Goal: Task Accomplishment & Management: Use online tool/utility

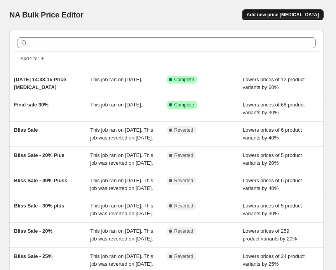
click at [300, 15] on span "Add new price [MEDICAL_DATA]" at bounding box center [282, 15] width 72 height 6
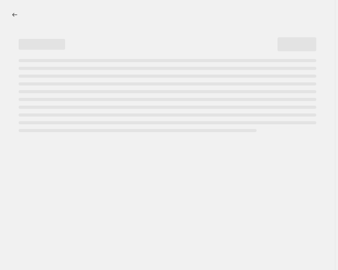
select select "percentage"
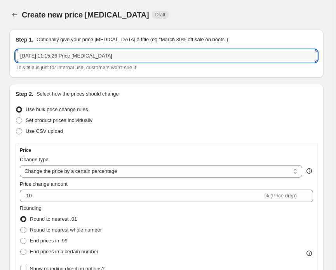
drag, startPoint x: 124, startPoint y: 55, endPoint x: -40, endPoint y: 54, distance: 164.1
click at [0, 54] on html "Home Settings Plans Skip to content Create new price [MEDICAL_DATA]. This page …" at bounding box center [168, 135] width 336 height 270
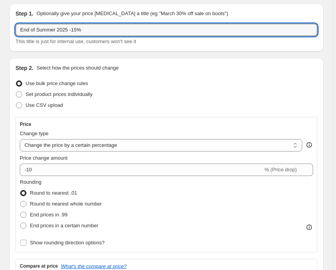
scroll to position [26, 0]
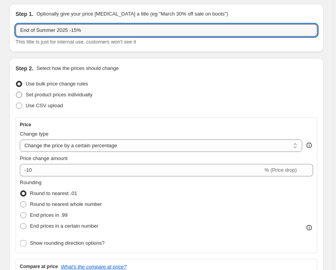
type input "End of Summer 2025 -15%"
click at [19, 95] on span at bounding box center [19, 95] width 6 height 6
click at [16, 92] on input "Set product prices individually" at bounding box center [16, 92] width 0 height 0
radio input "true"
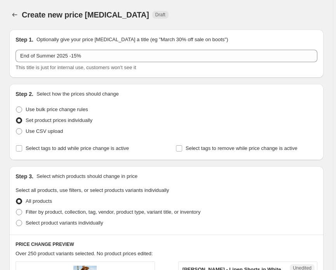
scroll to position [0, 0]
click at [17, 110] on span at bounding box center [19, 109] width 6 height 6
click at [16, 107] on input "Use bulk price change rules" at bounding box center [16, 106] width 0 height 0
radio input "true"
select select "percentage"
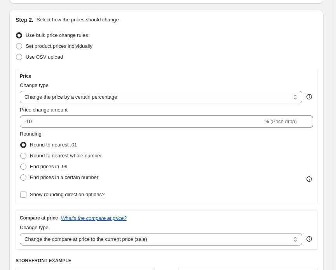
scroll to position [88, 0]
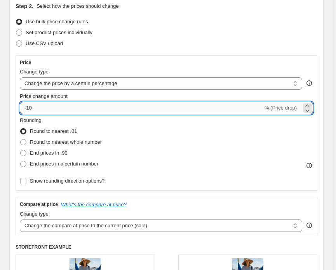
click at [39, 106] on input "-10" at bounding box center [141, 108] width 243 height 12
type input "-15"
click at [197, 137] on div "Rounding Round to nearest .01 Round to nearest whole number End prices in .99 E…" at bounding box center [166, 142] width 293 height 53
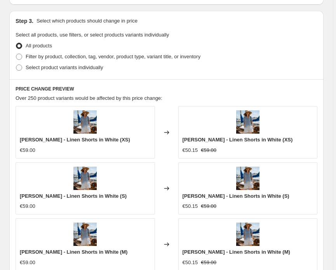
scroll to position [435, 0]
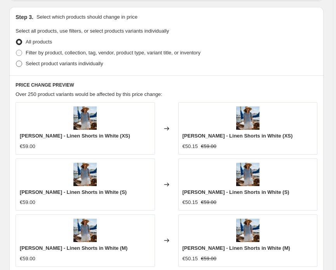
click at [19, 64] on span at bounding box center [19, 64] width 6 height 6
click at [16, 61] on input "Select product variants individually" at bounding box center [16, 61] width 0 height 0
radio input "true"
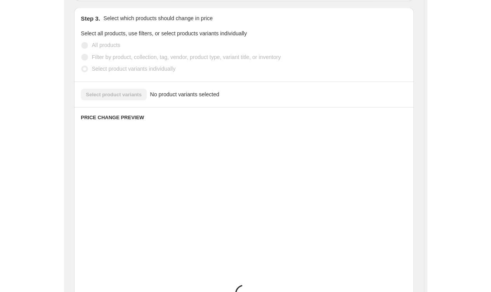
scroll to position [430, 0]
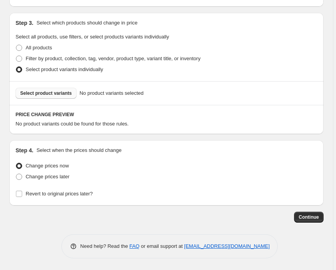
click at [61, 92] on span "Select product variants" at bounding box center [46, 93] width 52 height 6
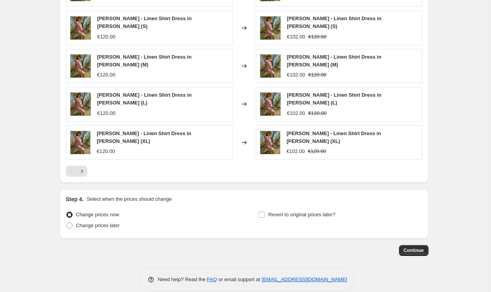
scroll to position [508, 0]
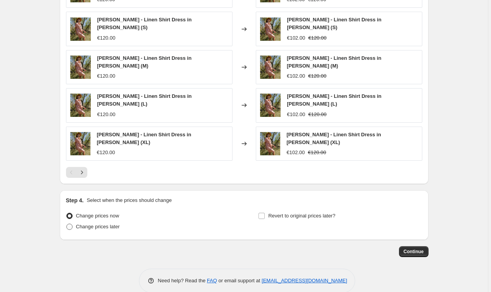
click at [71, 223] on span at bounding box center [69, 226] width 6 height 6
click at [67, 223] on input "Change prices later" at bounding box center [66, 223] width 0 height 0
radio input "true"
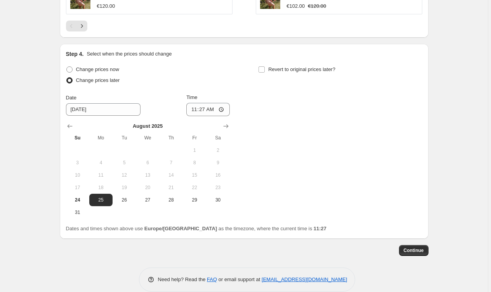
scroll to position [653, 0]
click at [74, 197] on span "24" at bounding box center [77, 200] width 17 height 6
type input "[DATE]"
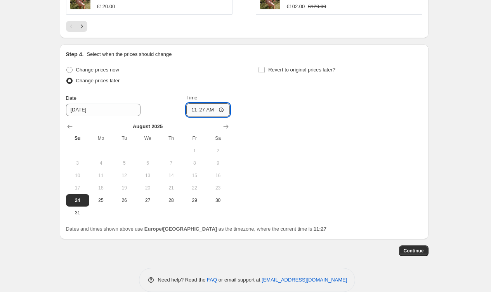
click at [216, 103] on input "11:27" at bounding box center [207, 109] width 43 height 13
type input "16:27"
click at [281, 119] on div "Change prices now Change prices later Date [DATE] Time 16:[DATE] Mo Tu We Th Fr…" at bounding box center [244, 141] width 356 height 154
click at [338, 248] on span "Continue" at bounding box center [414, 251] width 20 height 6
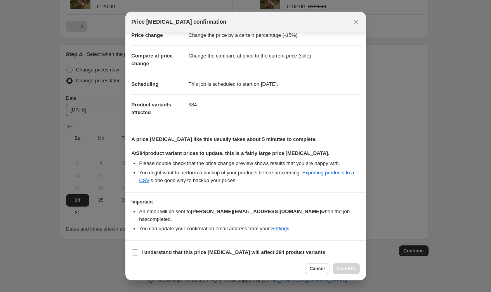
scroll to position [21, 0]
click at [135, 249] on input "I understand that this price [MEDICAL_DATA] will affect 384 product variants" at bounding box center [135, 252] width 6 height 6
checkbox input "true"
click at [338, 268] on span "Confirm" at bounding box center [346, 268] width 18 height 6
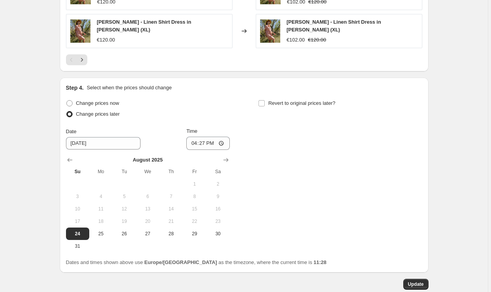
scroll to position [688, 0]
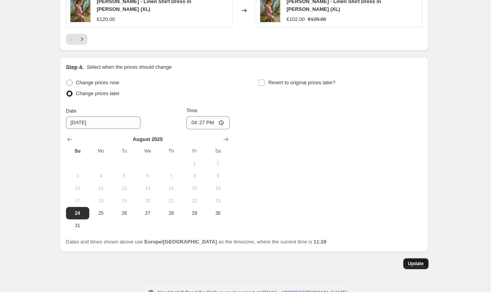
click at [338, 260] on span "Update" at bounding box center [416, 263] width 16 height 6
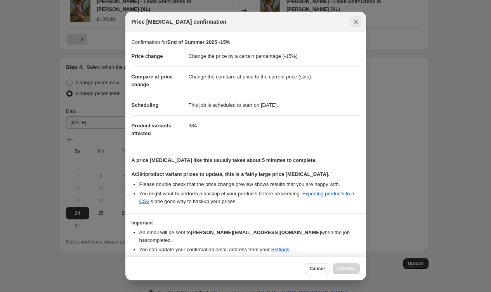
click at [338, 22] on icon "Close" at bounding box center [356, 22] width 8 height 8
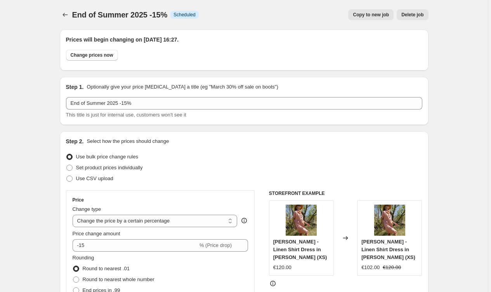
scroll to position [0, 0]
click at [65, 12] on icon "Price change jobs" at bounding box center [65, 15] width 8 height 8
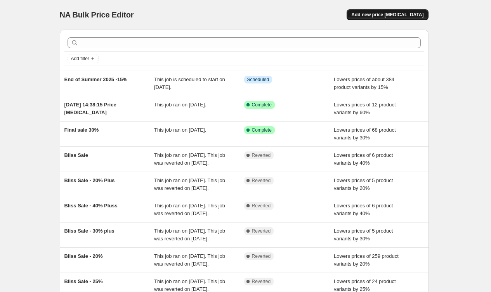
click at [338, 10] on button "Add new price [MEDICAL_DATA]" at bounding box center [386, 14] width 81 height 11
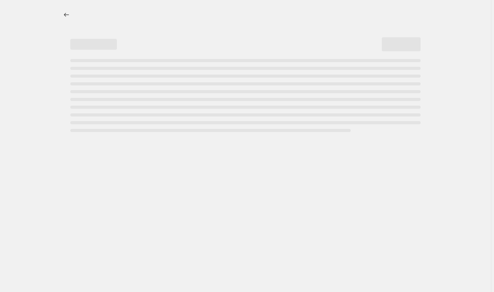
select select "percentage"
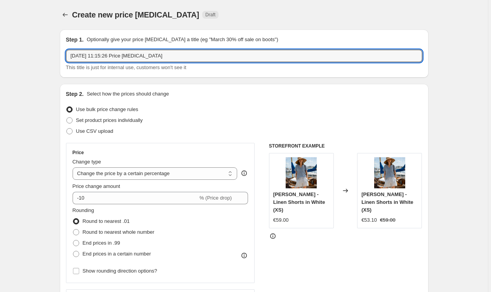
drag, startPoint x: 176, startPoint y: 56, endPoint x: 10, endPoint y: 53, distance: 166.1
type input "End of Summer 2025 -20%"
click at [227, 116] on div "Set product prices individually" at bounding box center [244, 120] width 356 height 11
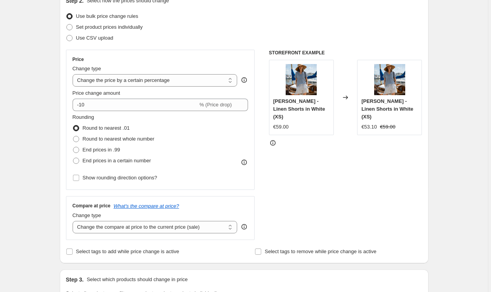
scroll to position [99, 0]
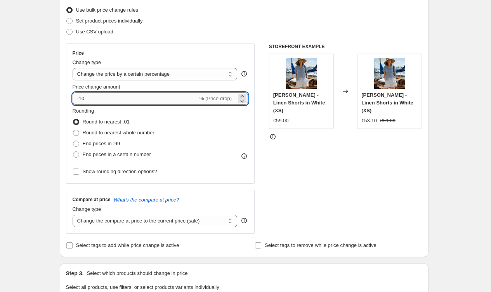
click at [95, 102] on input "-10" at bounding box center [135, 98] width 125 height 12
type input "-1"
type input "-20"
click at [170, 139] on div "Rounding Round to nearest .01 Round to nearest whole number End prices in .99 E…" at bounding box center [161, 133] width 176 height 53
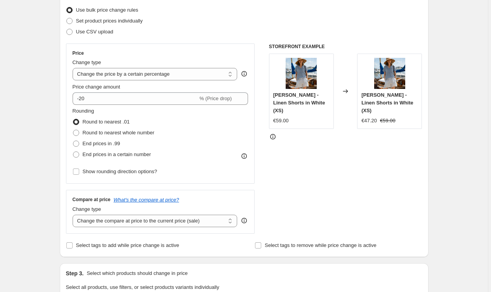
click at [170, 139] on div "Rounding Round to nearest .01 Round to nearest whole number End prices in .99 E…" at bounding box center [161, 133] width 176 height 53
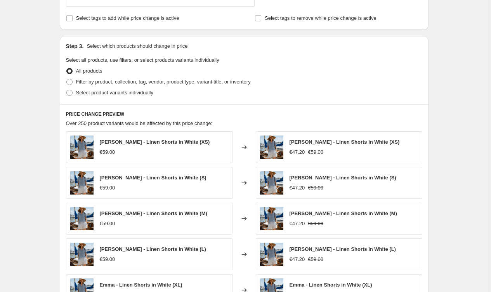
scroll to position [331, 0]
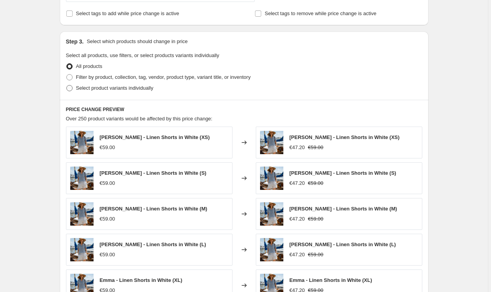
click at [71, 88] on span at bounding box center [69, 88] width 6 height 6
click at [67, 85] on input "Select product variants individually" at bounding box center [66, 85] width 0 height 0
radio input "true"
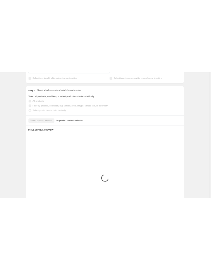
scroll to position [312, 0]
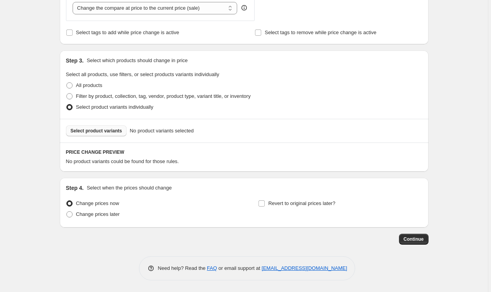
click at [111, 130] on span "Select product variants" at bounding box center [97, 131] width 52 height 6
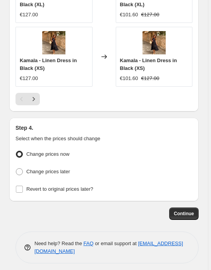
scroll to position [921, 0]
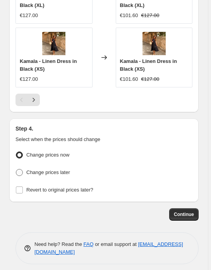
click at [19, 169] on span at bounding box center [19, 172] width 7 height 7
click at [16, 169] on input "Change prices later" at bounding box center [16, 169] width 0 height 0
radio input "true"
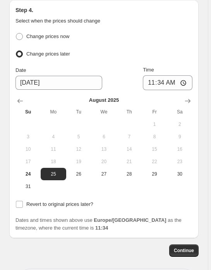
scroll to position [1047, 0]
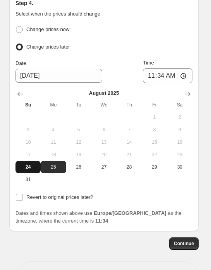
click at [27, 164] on span "24" at bounding box center [28, 167] width 19 height 6
type input "[DATE]"
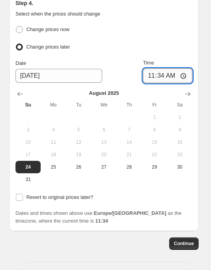
click at [175, 69] on input "11:34" at bounding box center [168, 75] width 50 height 15
click at [177, 70] on input "11:34" at bounding box center [168, 75] width 50 height 15
click at [186, 69] on input "16:34" at bounding box center [168, 75] width 50 height 15
type input "16:25"
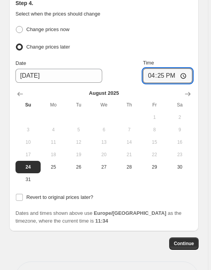
click at [150, 219] on div "Dates and times shown above use Europe/[GEOGRAPHIC_DATA] as the timezone, where…" at bounding box center [104, 217] width 177 height 16
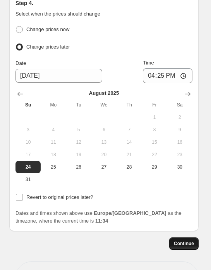
click at [187, 240] on span "Continue" at bounding box center [184, 243] width 20 height 6
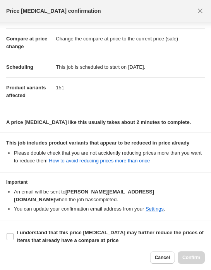
scroll to position [28, 0]
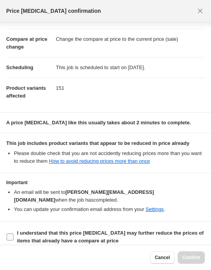
click at [12, 233] on input "I understand that this price [MEDICAL_DATA] may further reduce the prices of it…" at bounding box center [10, 236] width 7 height 7
checkbox input "true"
click at [193, 255] on span "Confirm" at bounding box center [192, 257] width 18 height 6
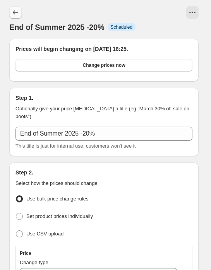
click at [16, 11] on icon "Price change jobs" at bounding box center [16, 13] width 8 height 8
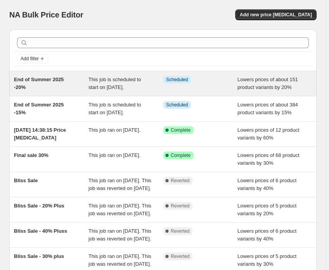
click at [52, 80] on span "End of Summer 2025 -20%" at bounding box center [39, 83] width 50 height 14
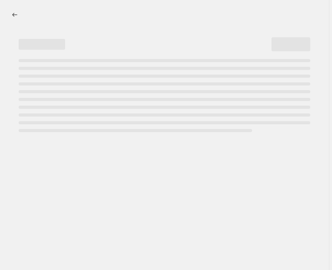
select select "percentage"
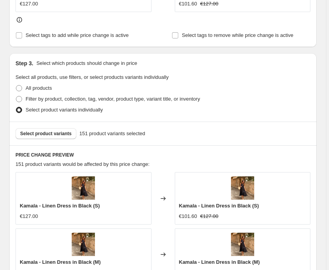
scroll to position [451, 0]
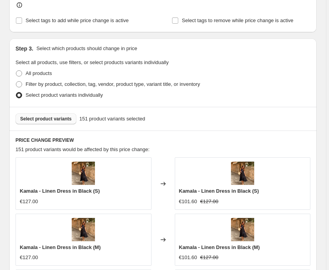
click at [64, 120] on span "Select product variants" at bounding box center [46, 119] width 52 height 6
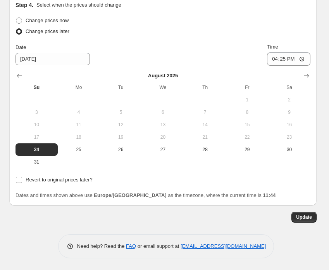
scroll to position [920, 0]
click at [307, 217] on span "Update" at bounding box center [304, 217] width 16 height 6
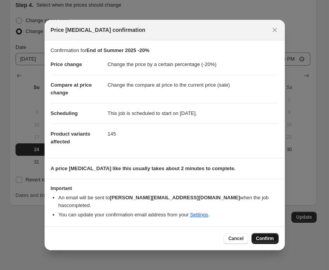
click at [266, 235] on span "Confirm" at bounding box center [265, 238] width 18 height 6
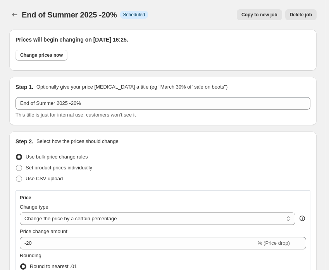
scroll to position [0, 0]
click at [16, 14] on icon "Price change jobs" at bounding box center [15, 15] width 8 height 8
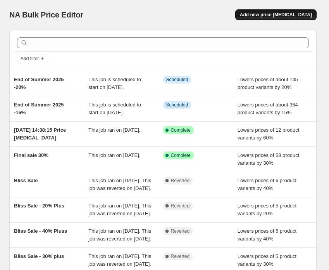
click at [296, 13] on span "Add new price [MEDICAL_DATA]" at bounding box center [276, 15] width 72 height 6
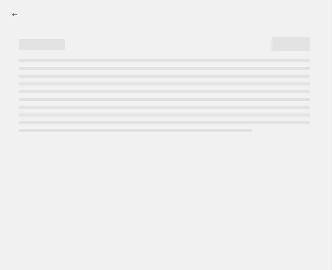
select select "percentage"
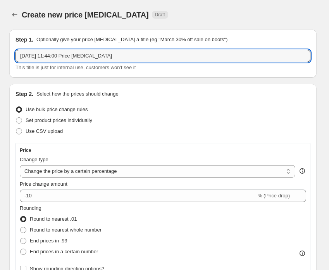
drag, startPoint x: 130, startPoint y: 57, endPoint x: -59, endPoint y: 52, distance: 189.8
click at [0, 52] on html "Home Settings Plans Skip to content Create new price change job. This page is r…" at bounding box center [164, 135] width 329 height 270
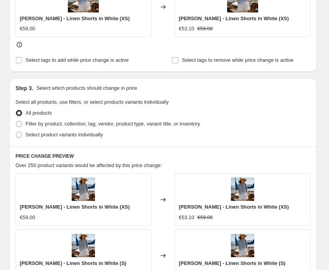
scroll to position [397, 0]
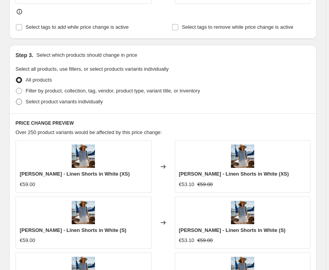
type input "End of Summer 2025 -30%"
click at [77, 104] on span "Select product variants individually" at bounding box center [64, 102] width 77 height 6
click at [16, 99] on input "Select product variants individually" at bounding box center [16, 99] width 0 height 0
radio input "true"
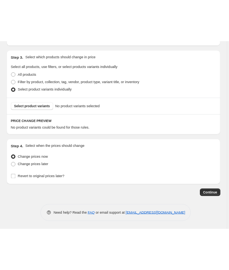
scroll to position [430, 0]
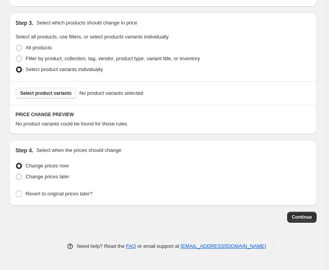
click at [57, 93] on span "Select product variants" at bounding box center [46, 93] width 52 height 6
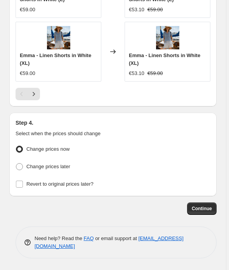
scroll to position [914, 0]
click at [21, 167] on span at bounding box center [19, 166] width 7 height 7
click at [16, 163] on input "Change prices later" at bounding box center [16, 163] width 0 height 0
radio input "true"
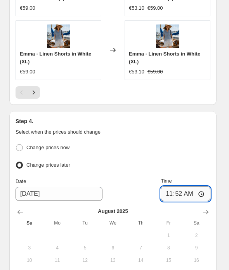
click at [195, 196] on input "11:52" at bounding box center [186, 193] width 50 height 15
click at [206, 195] on input "16:52" at bounding box center [186, 193] width 50 height 15
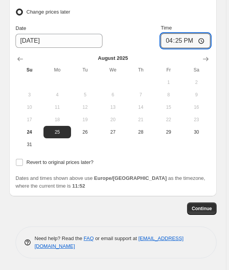
scroll to position [1069, 0]
type input "16:25"
click at [29, 131] on span "24" at bounding box center [30, 132] width 22 height 6
type input "[DATE]"
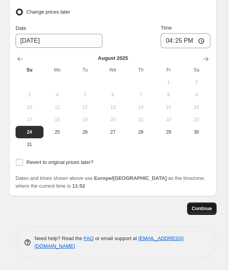
click at [211, 209] on span "Continue" at bounding box center [202, 208] width 20 height 6
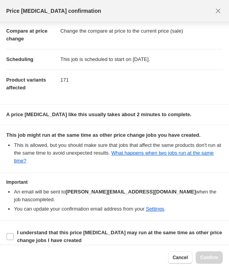
scroll to position [35, 0]
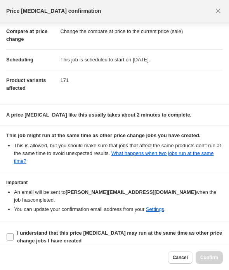
click at [9, 233] on input "I understand that this price change job may run at the same time as other price…" at bounding box center [10, 236] width 7 height 7
checkbox input "true"
click at [211, 258] on span "Confirm" at bounding box center [209, 257] width 18 height 6
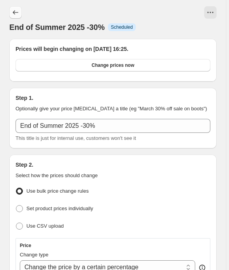
click at [18, 15] on icon "Price change jobs" at bounding box center [16, 13] width 8 height 8
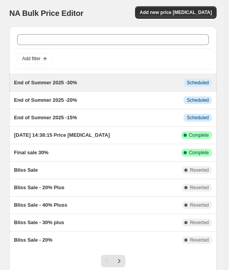
click at [65, 81] on span "End of Summer 2025 -30%" at bounding box center [45, 83] width 63 height 6
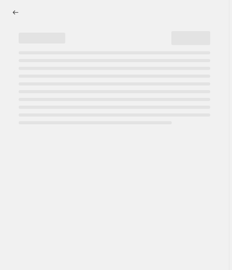
select select "percentage"
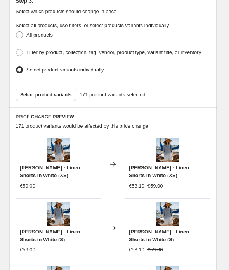
scroll to position [603, 0]
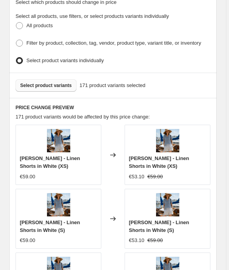
click at [61, 86] on span "Select product variants" at bounding box center [46, 85] width 52 height 6
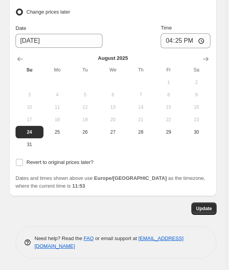
scroll to position [1118, 0]
click at [208, 210] on span "Update" at bounding box center [204, 208] width 16 height 6
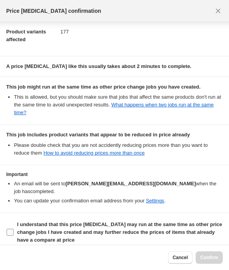
scroll to position [83, 0]
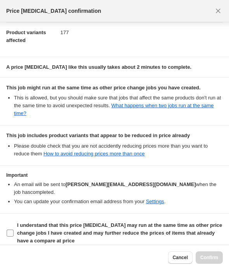
click at [9, 229] on input "I understand that this price change job may run at the same time as other price…" at bounding box center [10, 232] width 7 height 7
checkbox input "true"
click at [209, 258] on span "Confirm" at bounding box center [209, 257] width 18 height 6
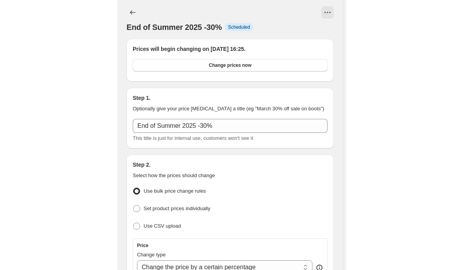
scroll to position [0, 0]
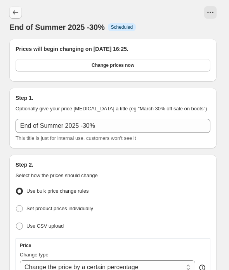
click at [17, 11] on icon "Price change jobs" at bounding box center [16, 13] width 8 height 8
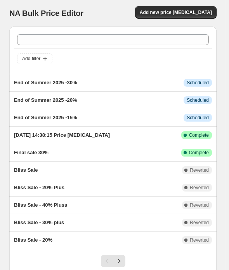
click at [104, 9] on div "NA Bulk Price Editor" at bounding box center [57, 13] width 97 height 11
